Goal: Task Accomplishment & Management: Use online tool/utility

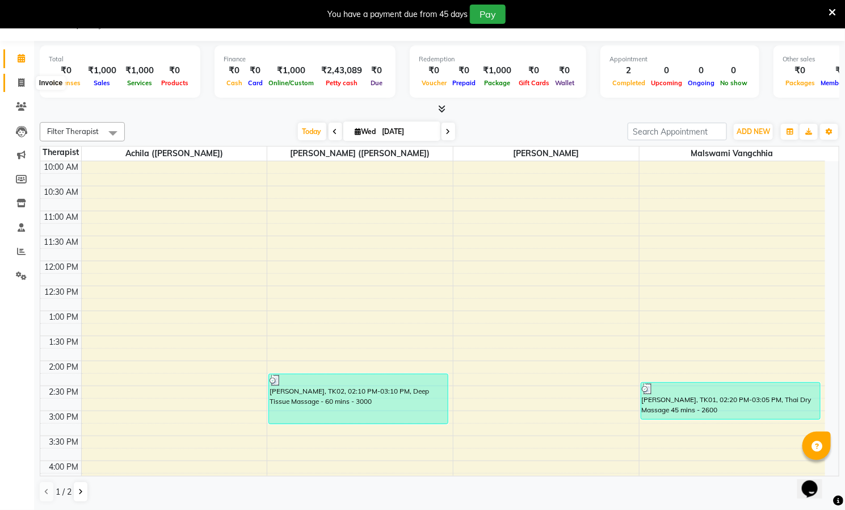
click at [19, 77] on span at bounding box center [21, 83] width 20 height 13
select select "8529"
select select "service"
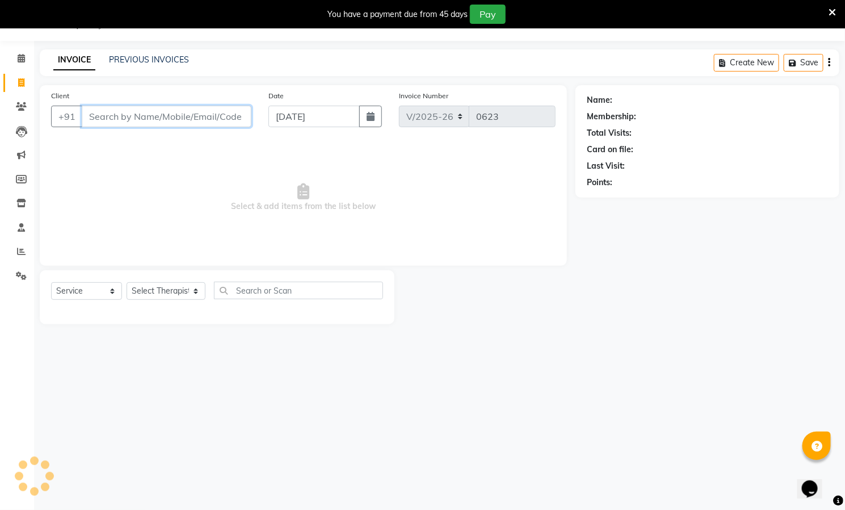
click at [169, 121] on input "Client" at bounding box center [167, 117] width 170 height 22
paste input "7218886291"
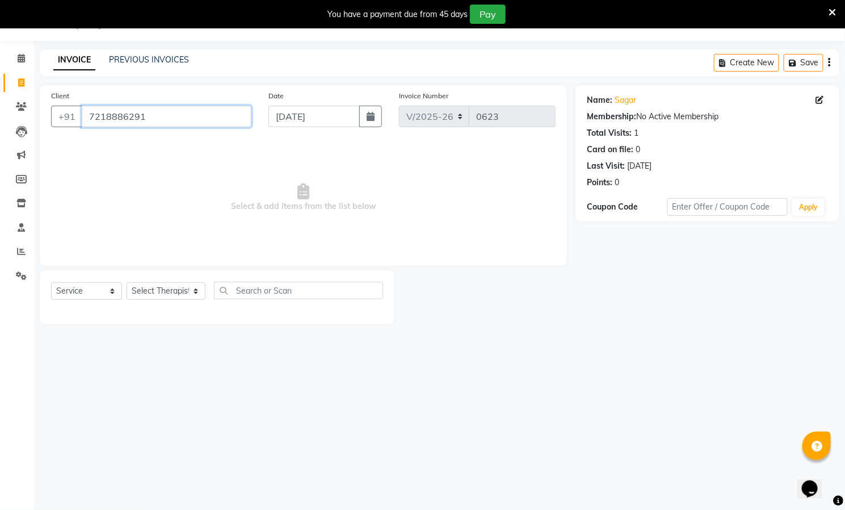
click at [221, 120] on input "7218886291" at bounding box center [167, 117] width 170 height 22
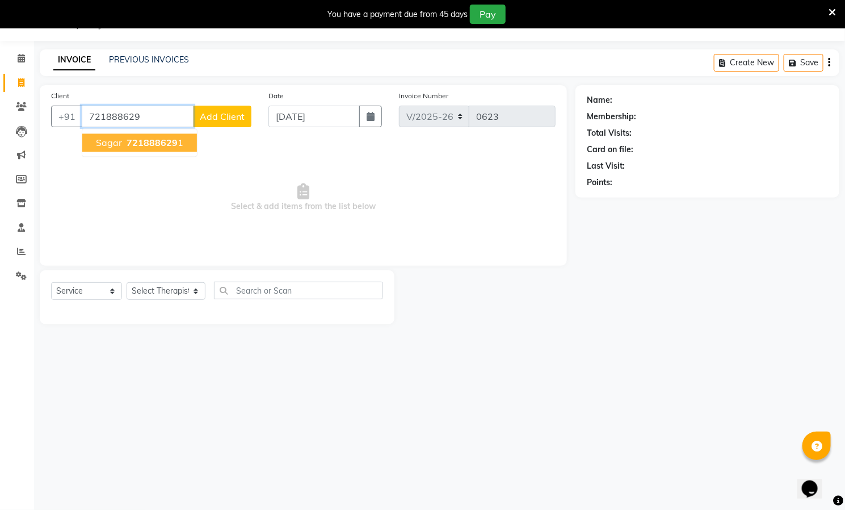
click at [174, 140] on span "721888629" at bounding box center [152, 142] width 51 height 11
type input "7218886291"
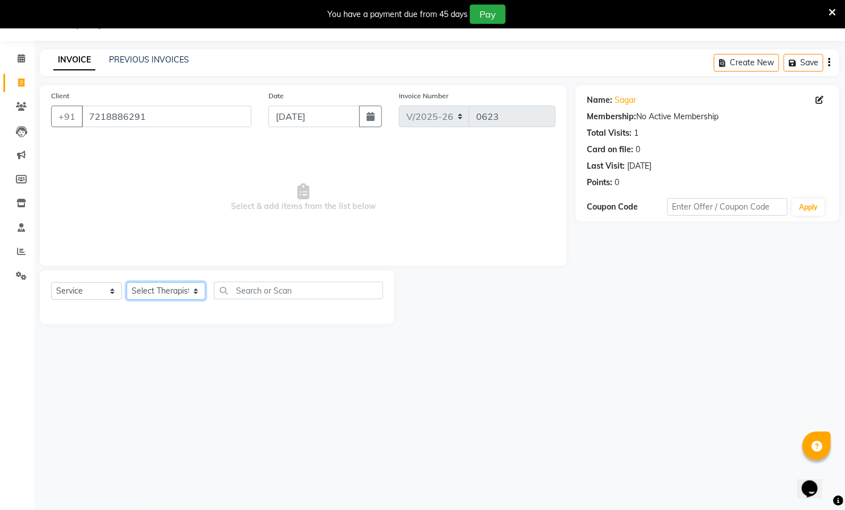
click at [178, 287] on select "Select Therapist [PERSON_NAME] ([PERSON_NAME]) [PERSON_NAME][DEMOGRAPHIC_DATA] …" at bounding box center [166, 291] width 79 height 18
select select "85285"
click at [127, 283] on select "Select Therapist [PERSON_NAME] ([PERSON_NAME]) [PERSON_NAME][DEMOGRAPHIC_DATA] …" at bounding box center [166, 291] width 79 height 18
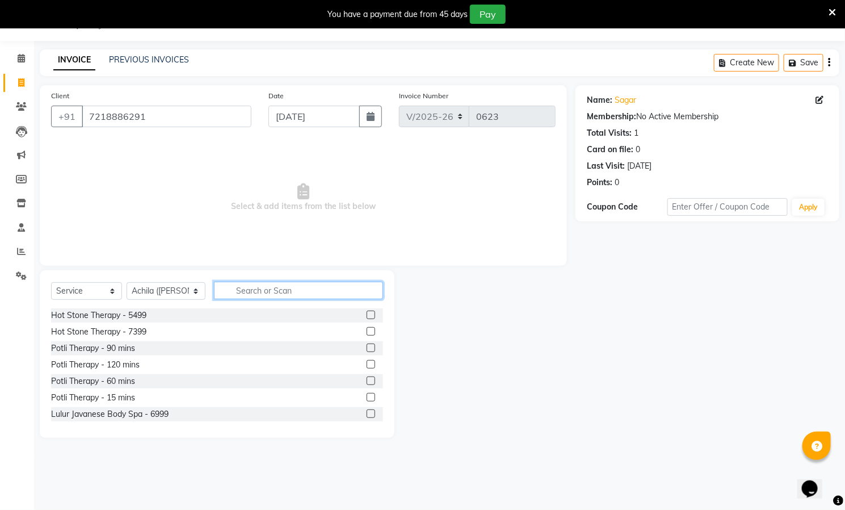
click at [293, 288] on input "text" at bounding box center [298, 290] width 169 height 18
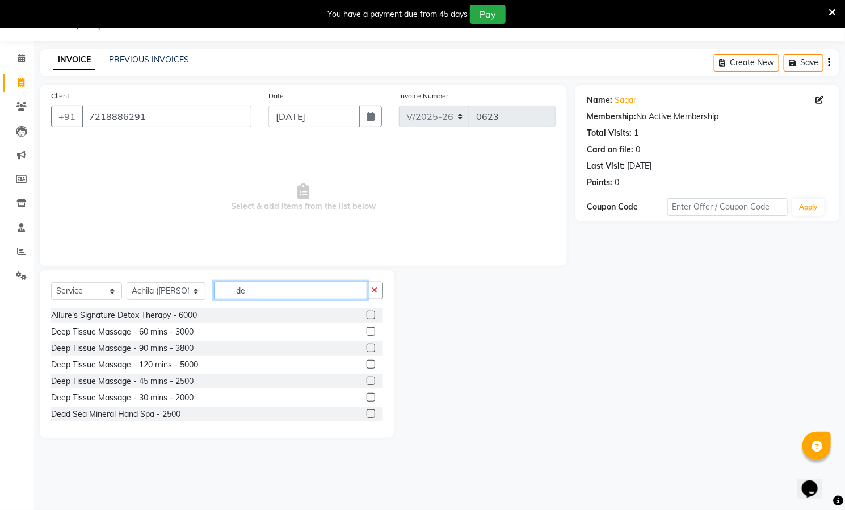
type input "de"
click at [367, 348] on label at bounding box center [371, 347] width 9 height 9
click at [367, 348] on input "checkbox" at bounding box center [370, 347] width 7 height 7
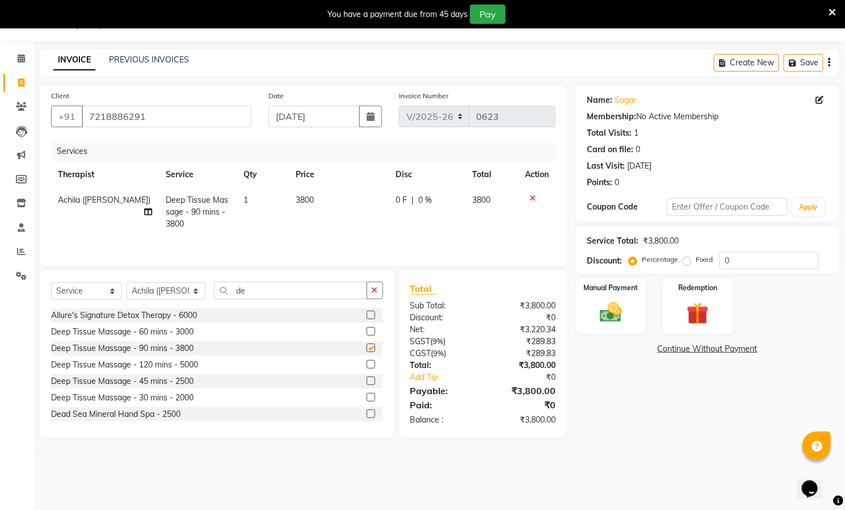
checkbox input "false"
click at [696, 263] on label "Fixed" at bounding box center [704, 259] width 17 height 10
click at [685, 263] on input "Fixed" at bounding box center [689, 259] width 8 height 8
radio input "true"
click at [748, 261] on input "0" at bounding box center [769, 260] width 99 height 18
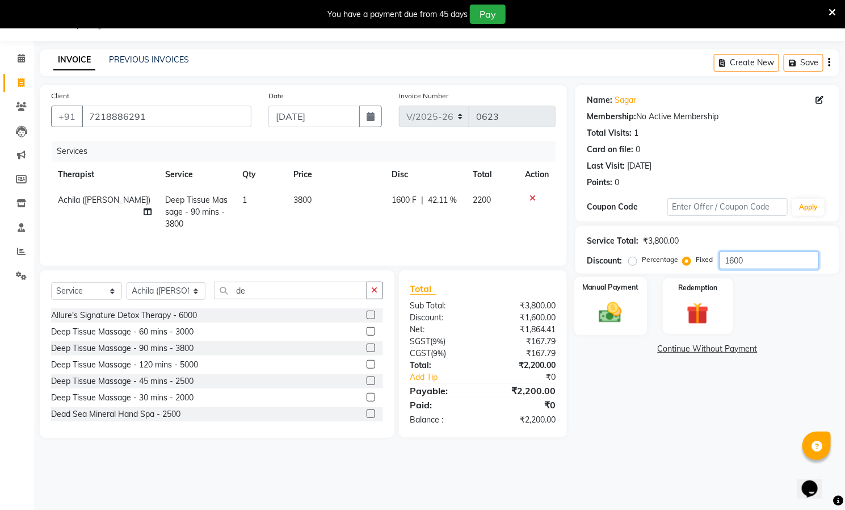
type input "1600"
click at [615, 295] on div "Manual Payment" at bounding box center [610, 306] width 73 height 58
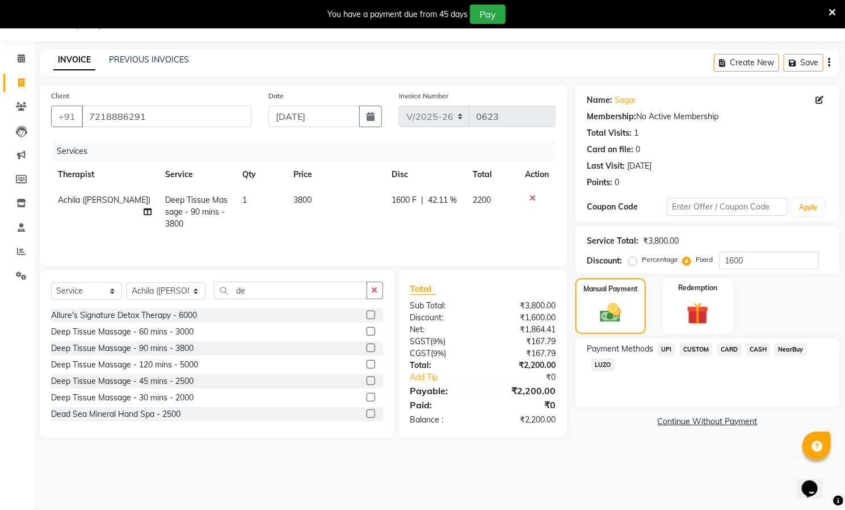
click at [666, 348] on span "UPI" at bounding box center [667, 349] width 18 height 13
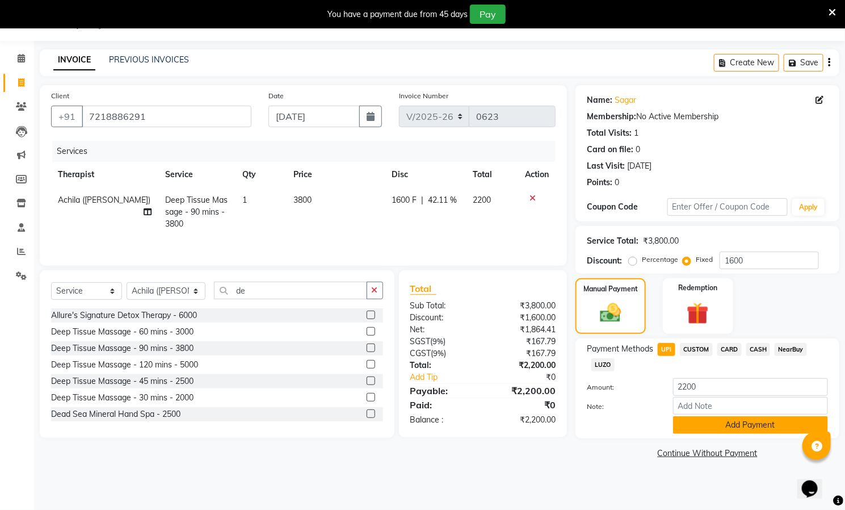
click at [746, 426] on button "Add Payment" at bounding box center [750, 425] width 155 height 18
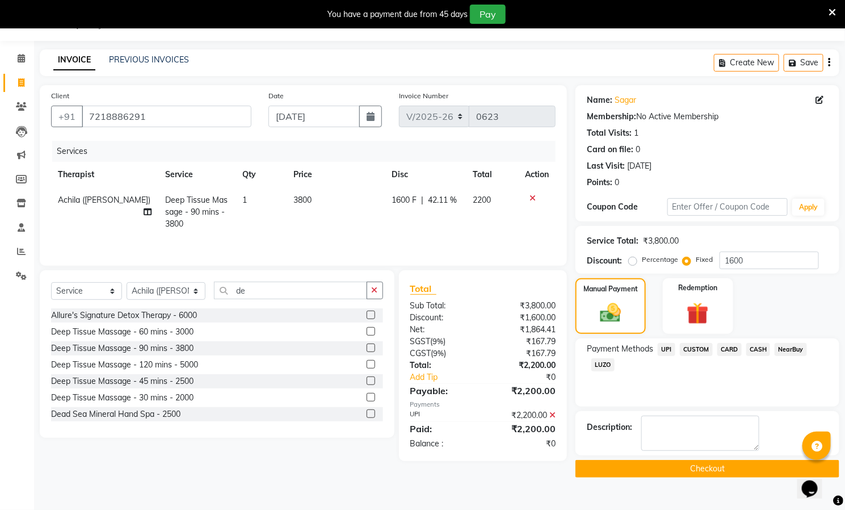
click at [695, 470] on button "Checkout" at bounding box center [707, 469] width 264 height 18
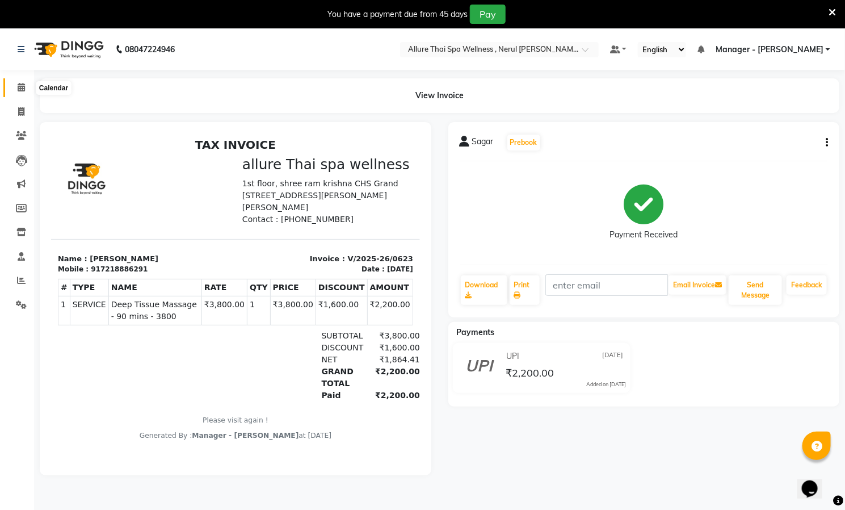
click at [14, 84] on span at bounding box center [21, 87] width 20 height 13
